Goal: Information Seeking & Learning: Compare options

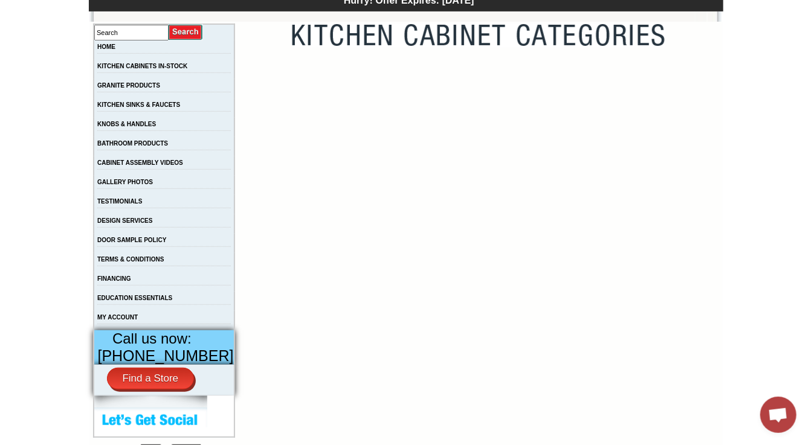
scroll to position [242, 0]
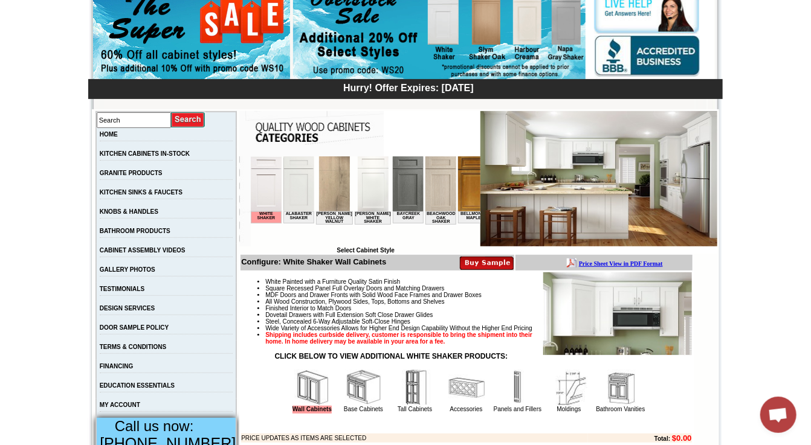
click at [261, 182] on img at bounding box center [266, 183] width 31 height 55
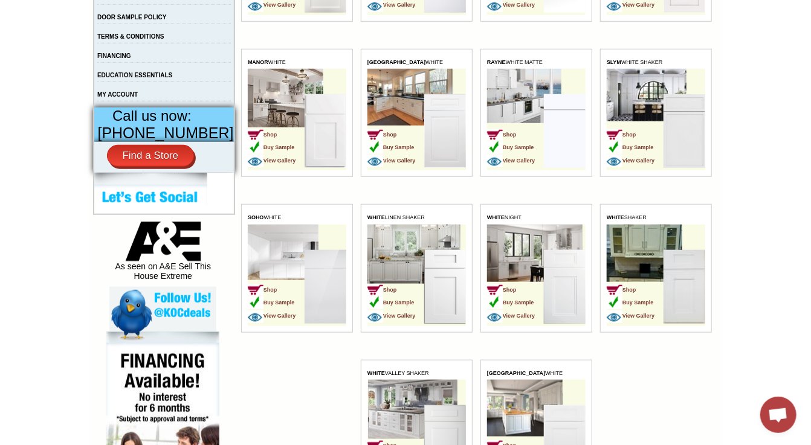
scroll to position [437, 0]
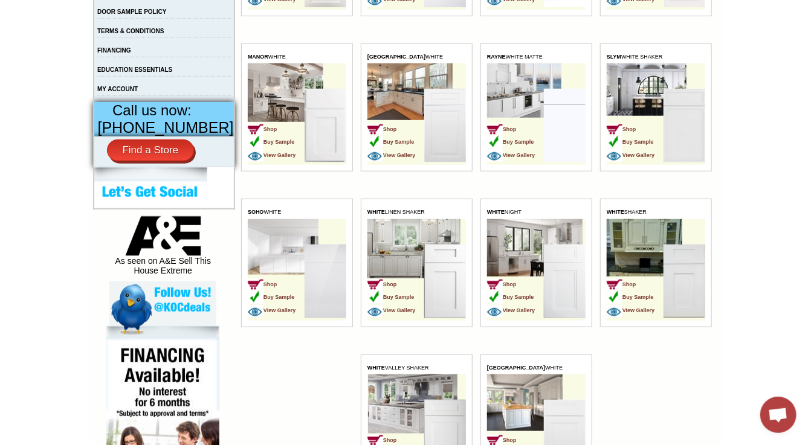
click at [674, 297] on img at bounding box center [684, 282] width 42 height 74
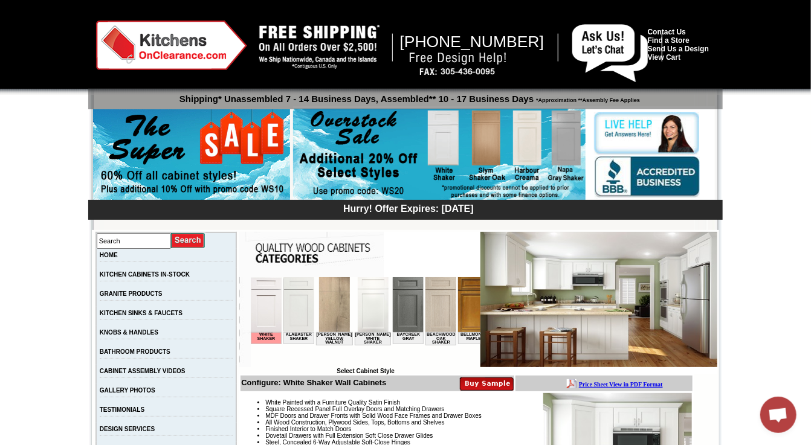
click at [401, 312] on img at bounding box center [408, 304] width 31 height 55
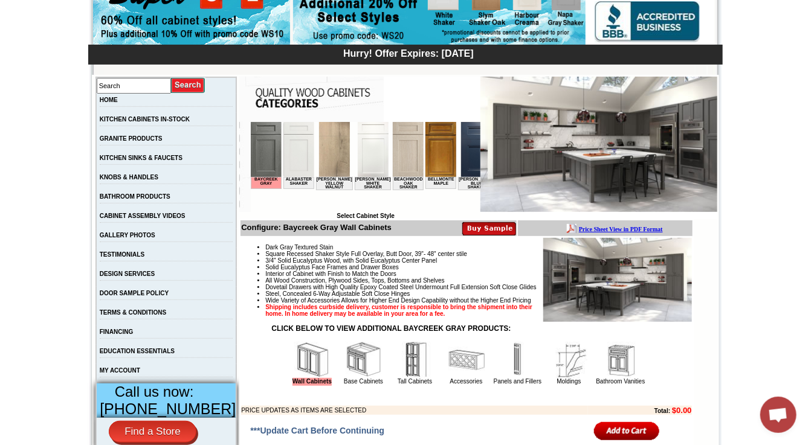
scroll to position [181, 0]
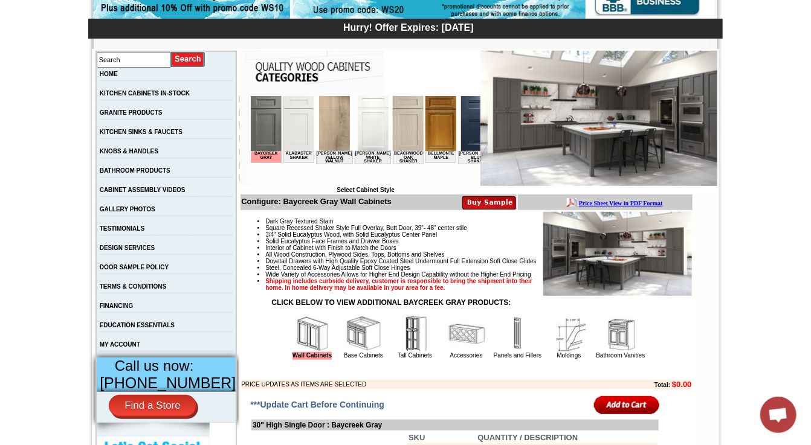
click at [262, 127] on img at bounding box center [266, 122] width 31 height 55
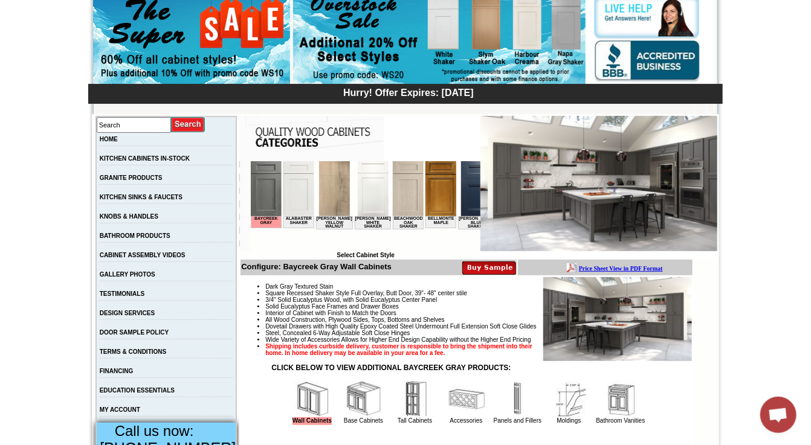
scroll to position [121, 0]
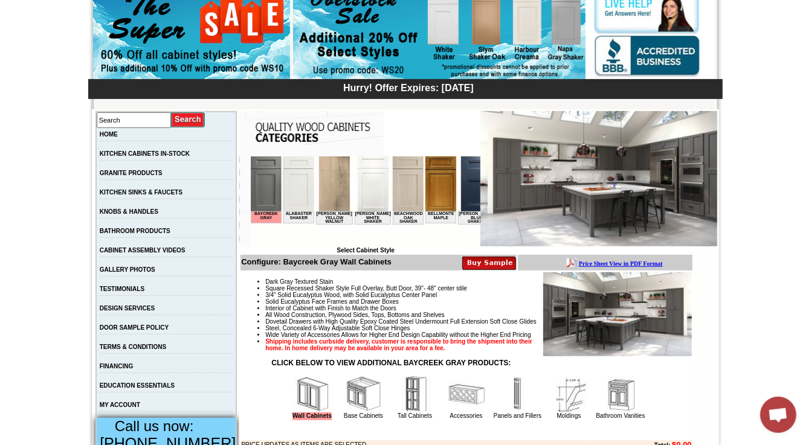
drag, startPoint x: 18, startPoint y: 30, endPoint x: 740, endPoint y: 248, distance: 754.8
